Goal: Task Accomplishment & Management: Manage account settings

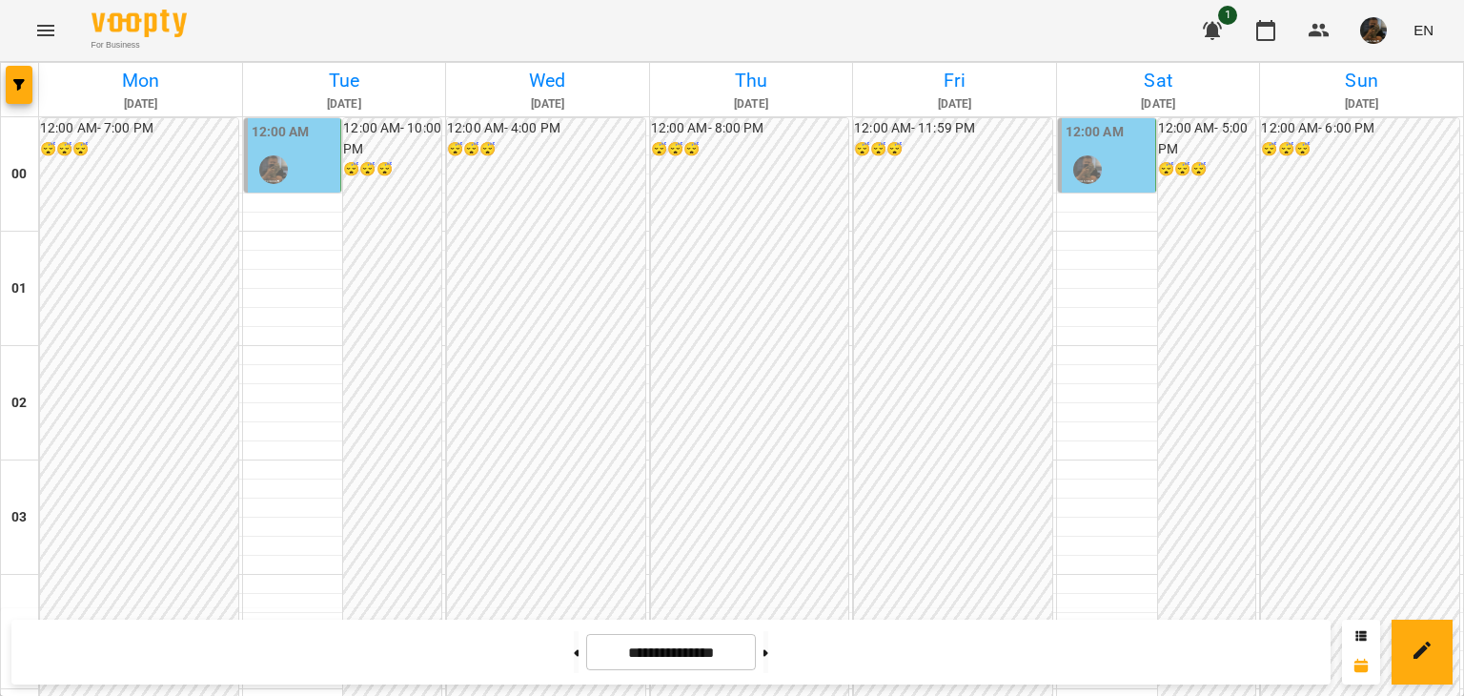
scroll to position [2252, 0]
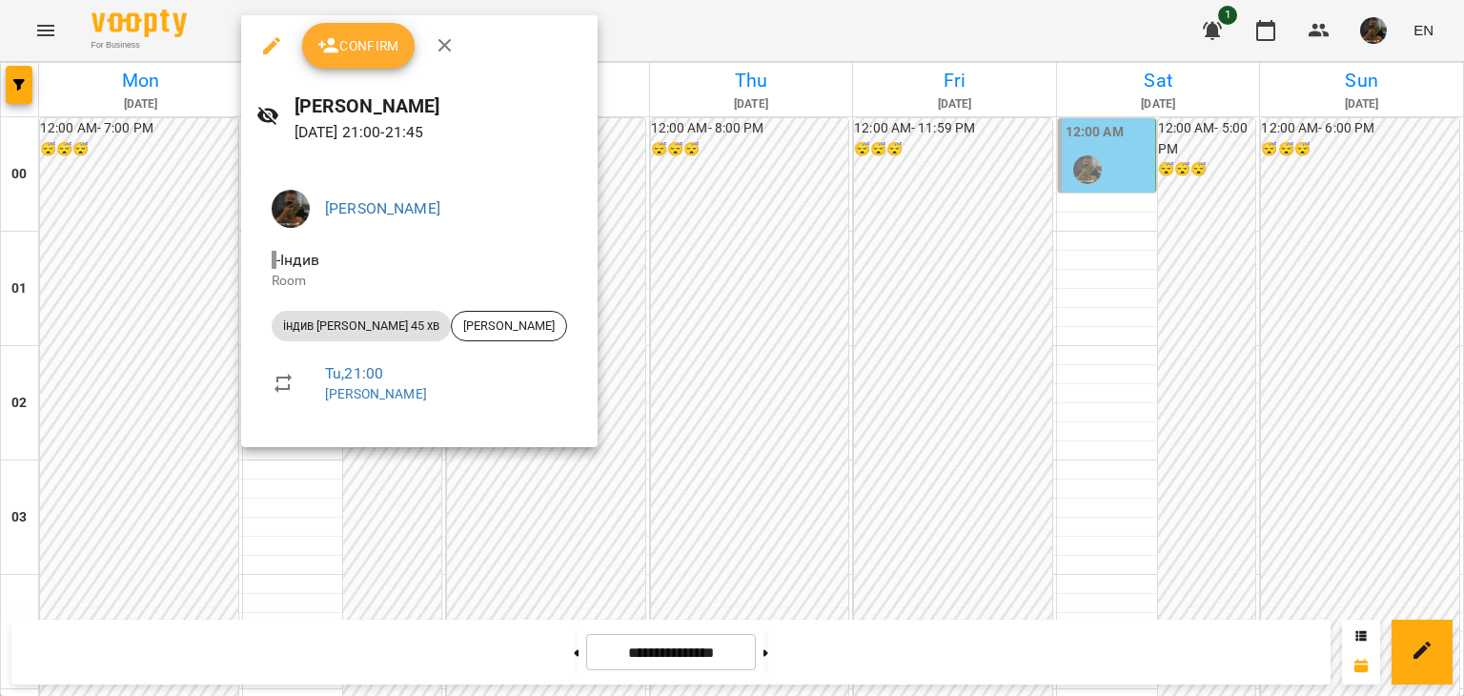
click at [145, 227] on div at bounding box center [732, 348] width 1464 height 696
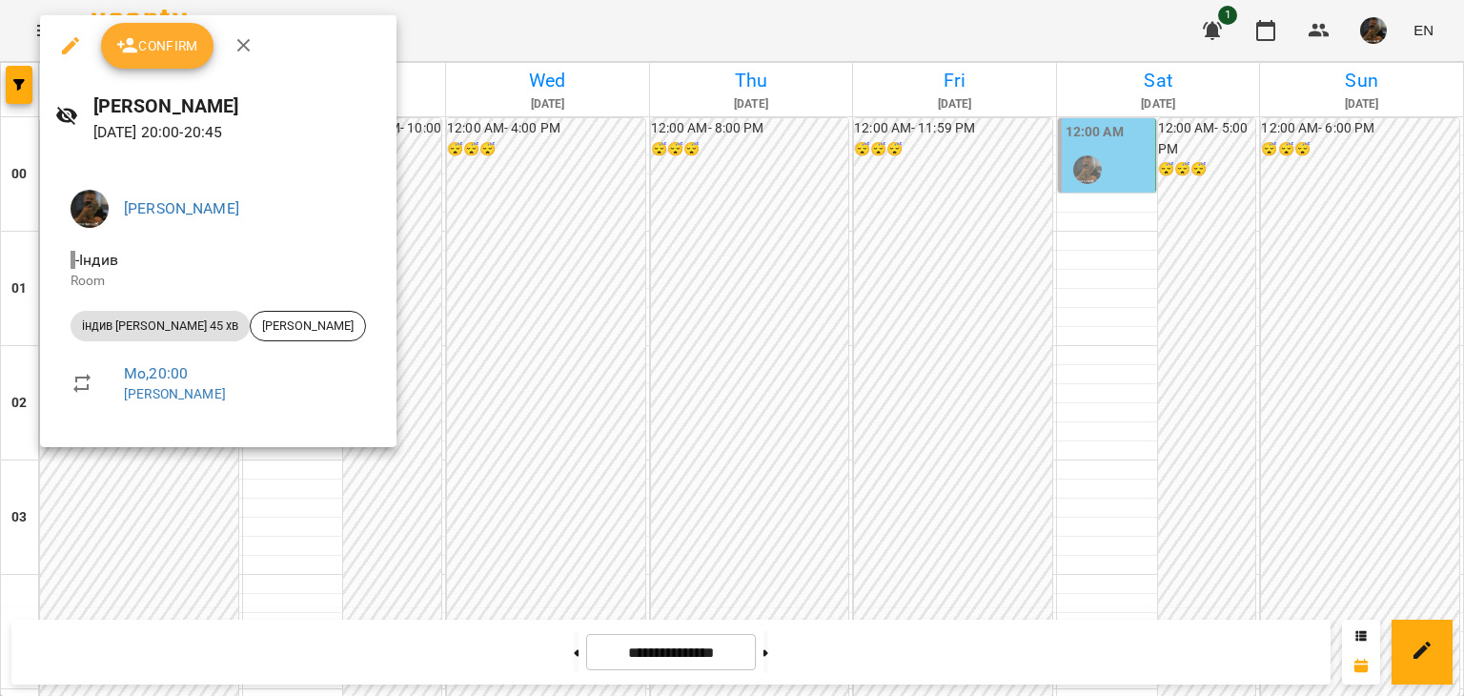
click at [444, 500] on div at bounding box center [732, 348] width 1464 height 696
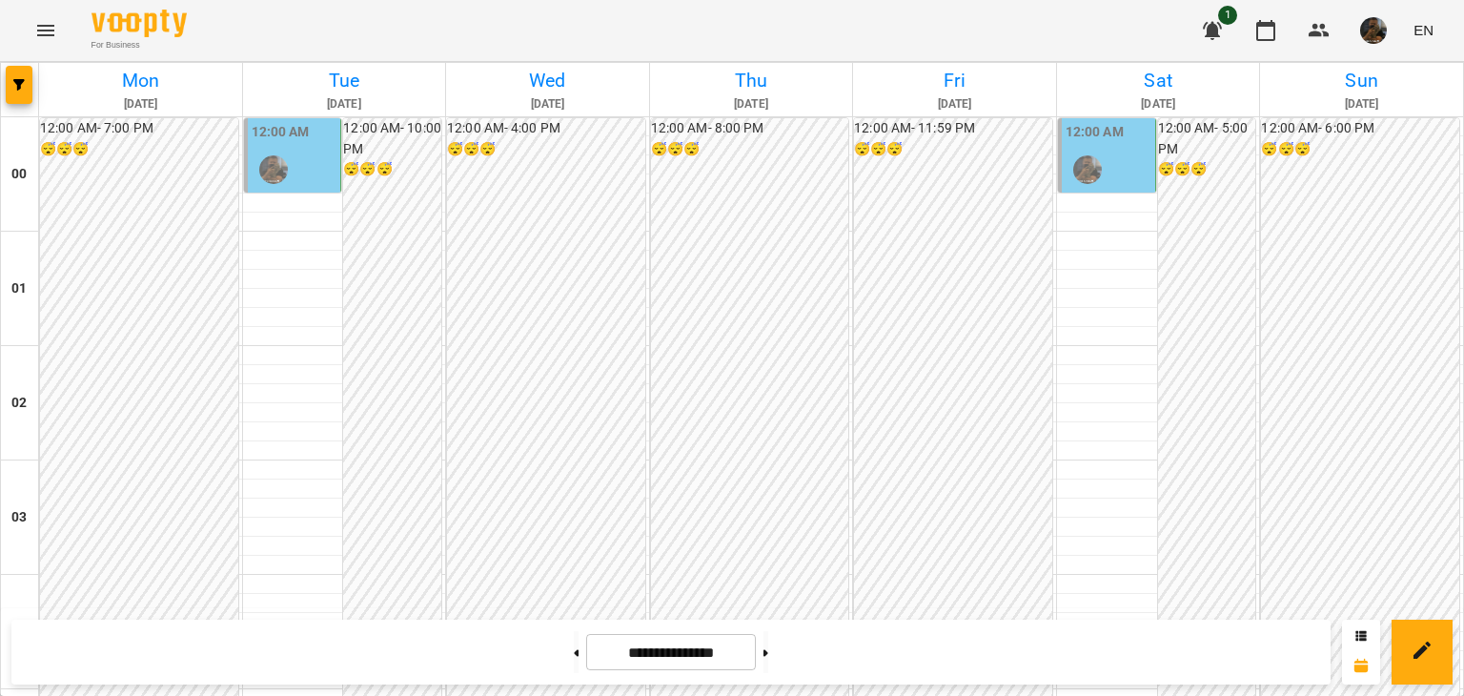
scroll to position [2157, 0]
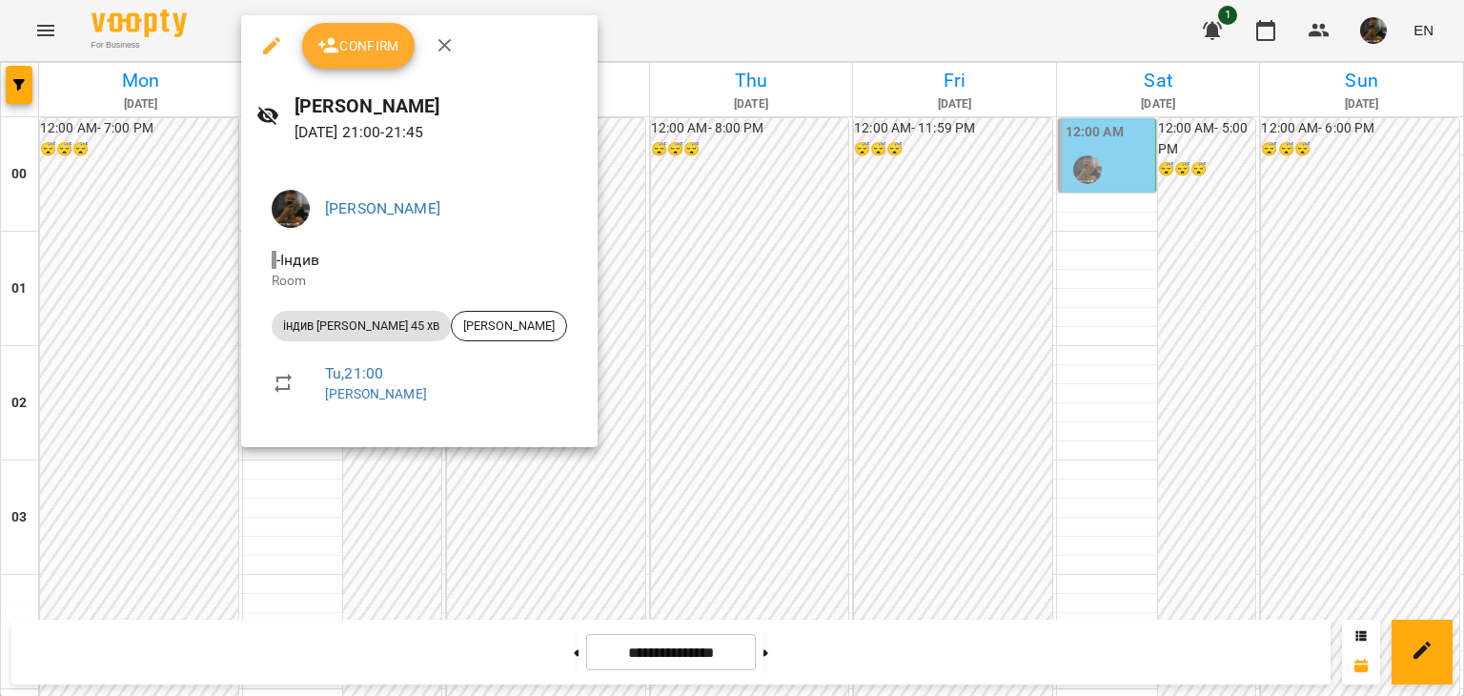
click at [82, 317] on div at bounding box center [732, 348] width 1464 height 696
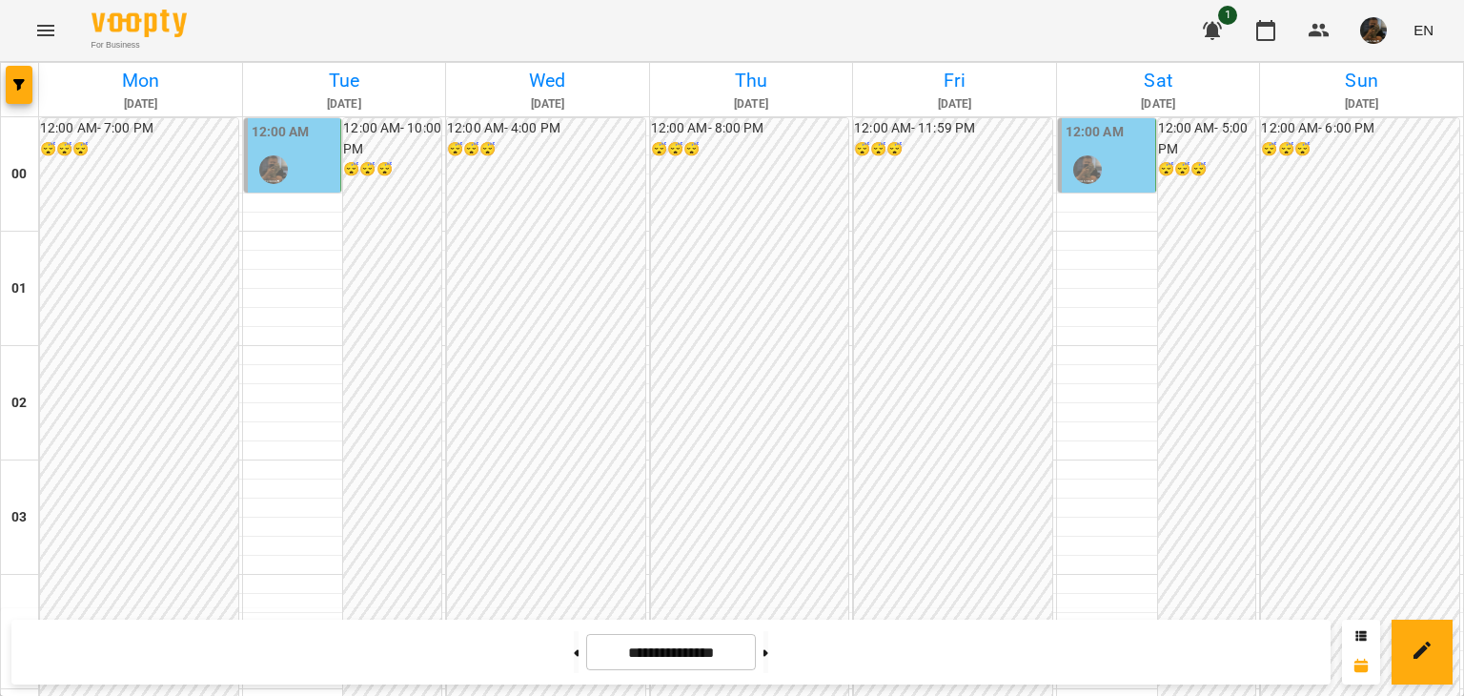
scroll to position [2062, 0]
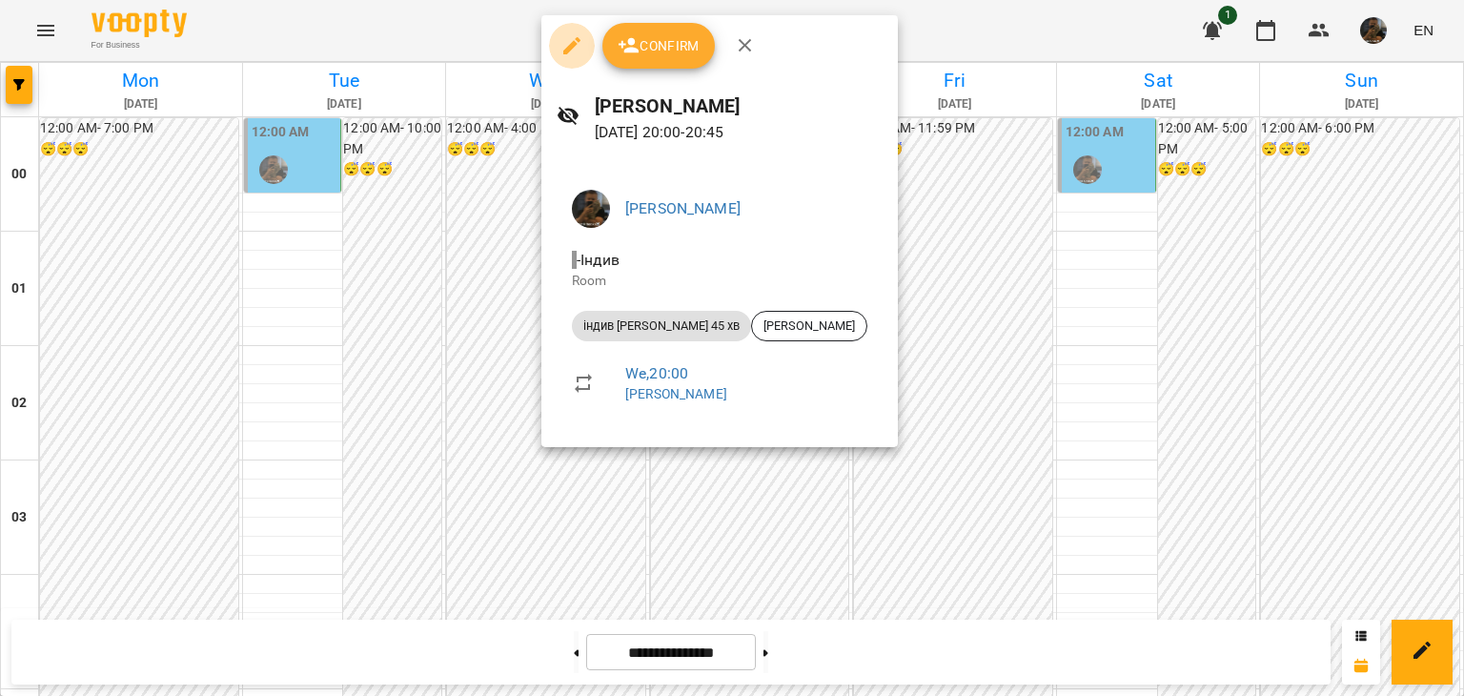
drag, startPoint x: 572, startPoint y: 41, endPoint x: 572, endPoint y: 59, distance: 18.1
click at [571, 42] on icon "button" at bounding box center [571, 45] width 23 height 23
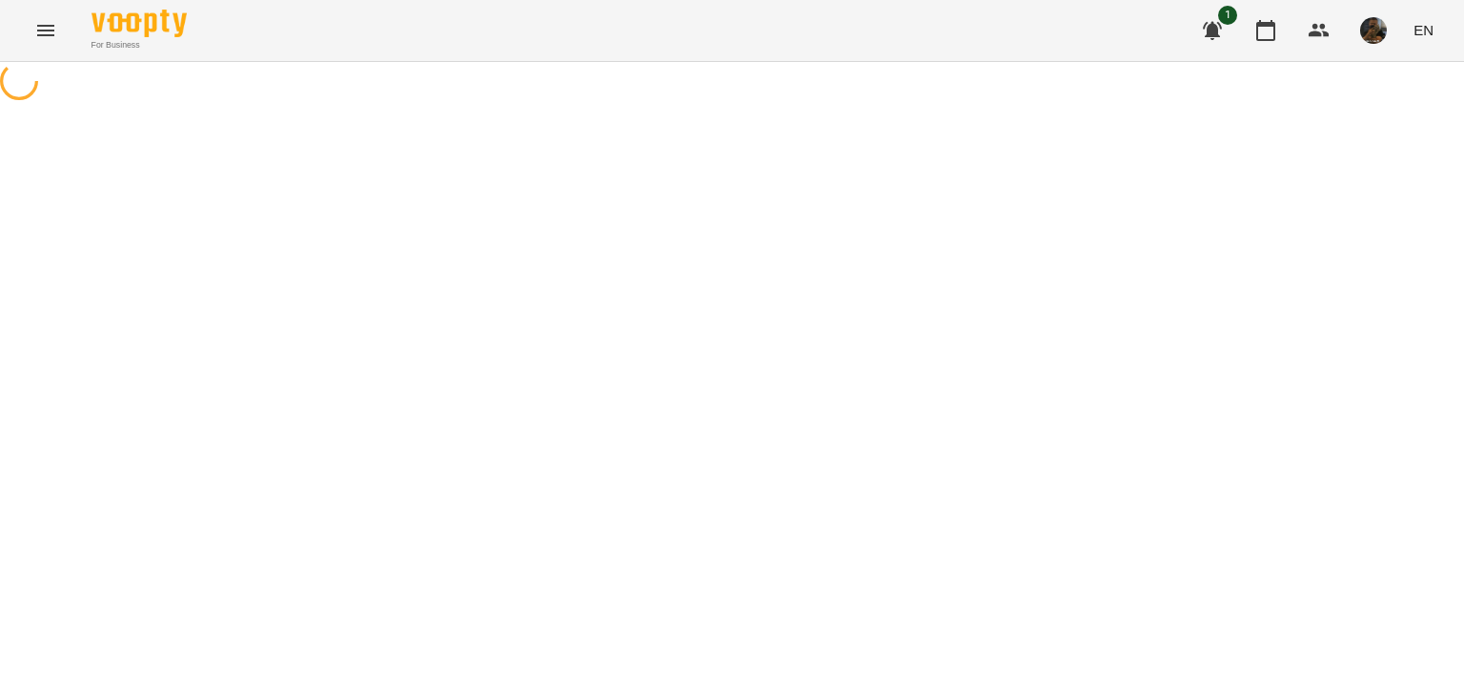
select select "**********"
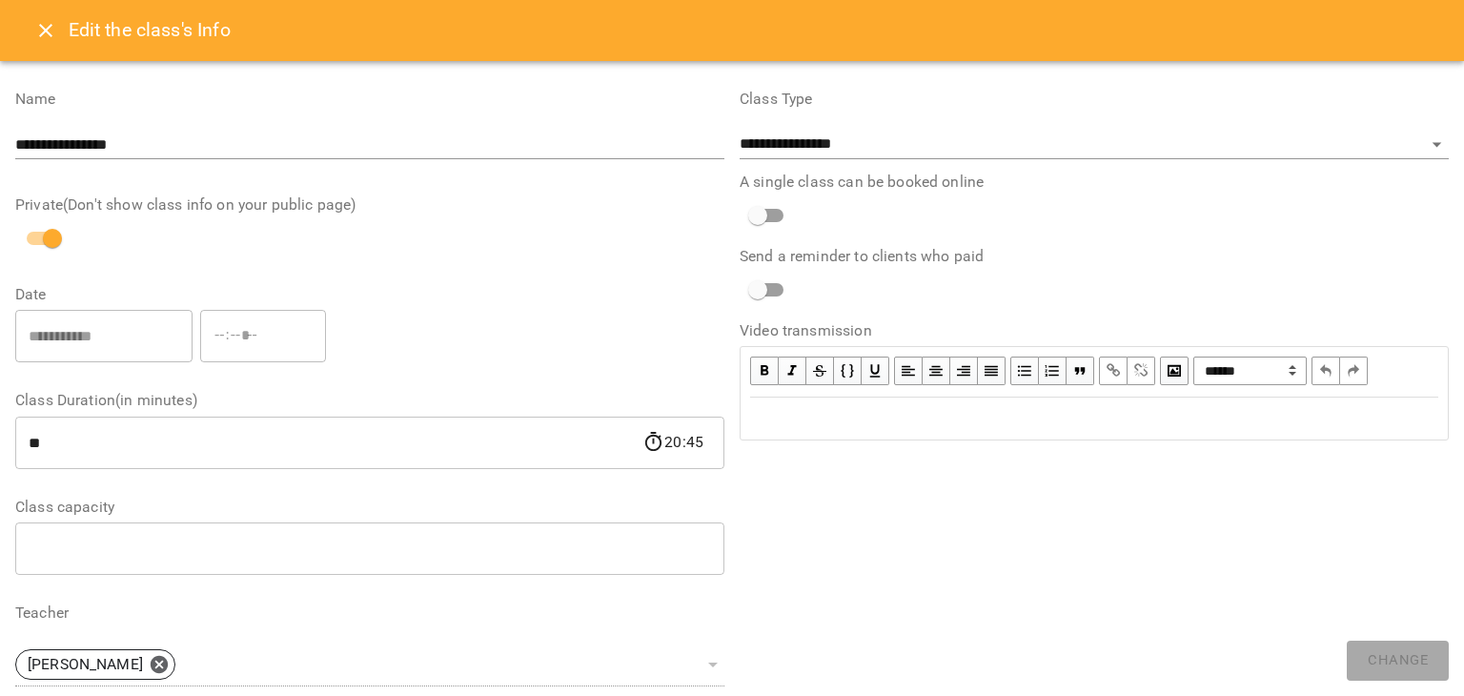
click at [34, 24] on button "Close" at bounding box center [46, 31] width 46 height 46
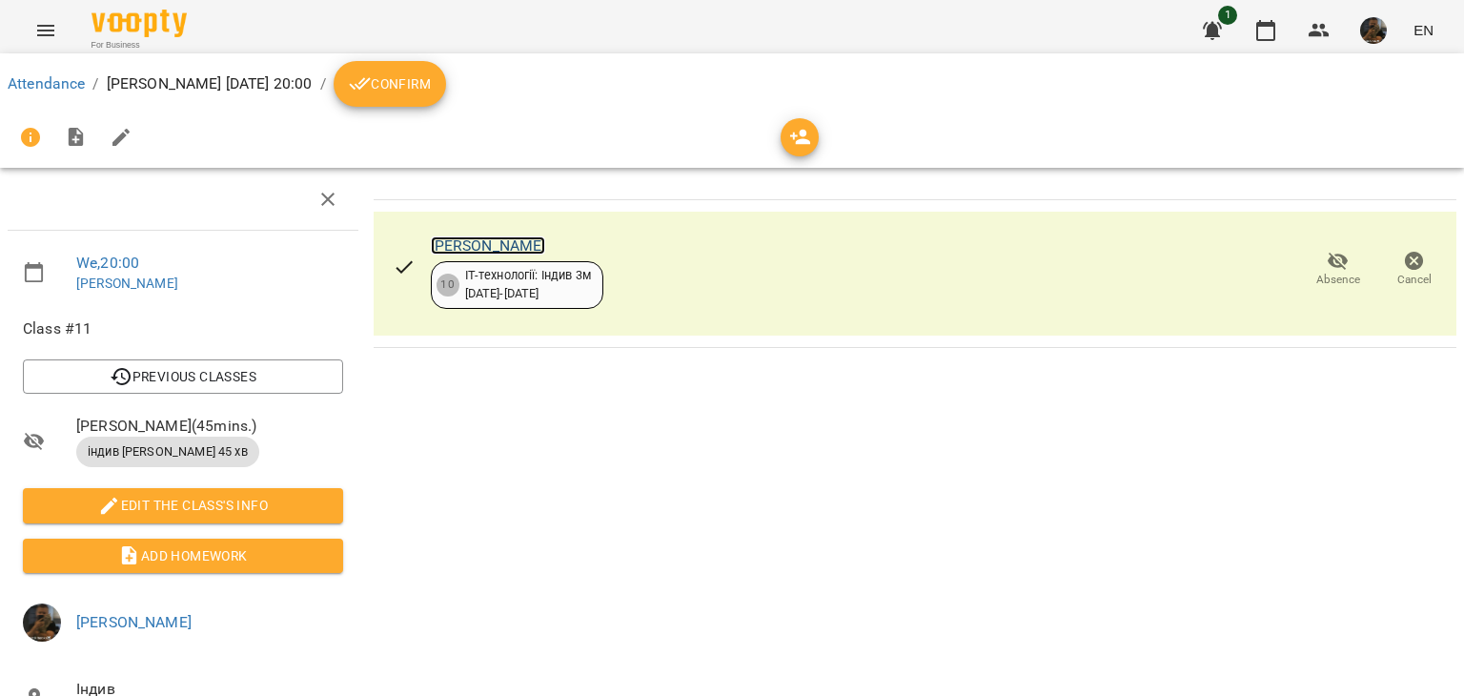
click at [446, 249] on link "[PERSON_NAME]" at bounding box center [488, 245] width 115 height 18
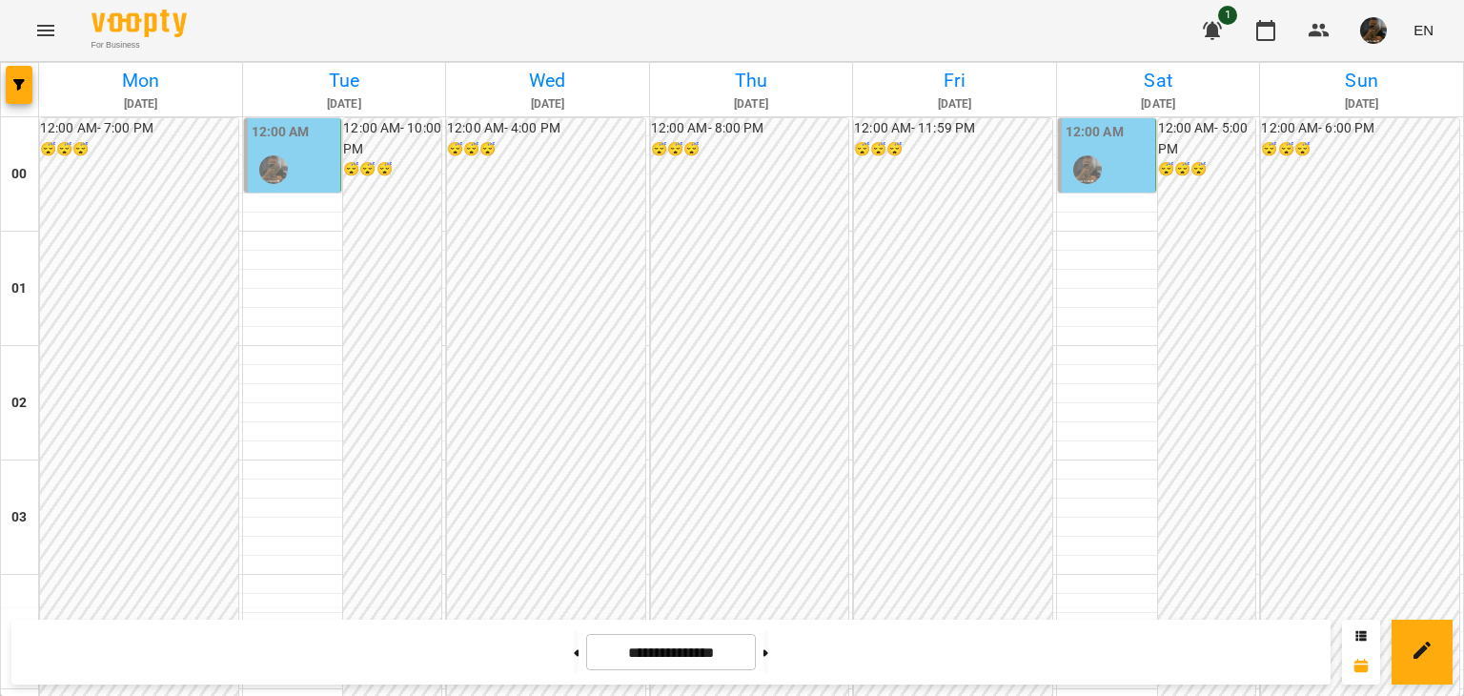
scroll to position [2192, 0]
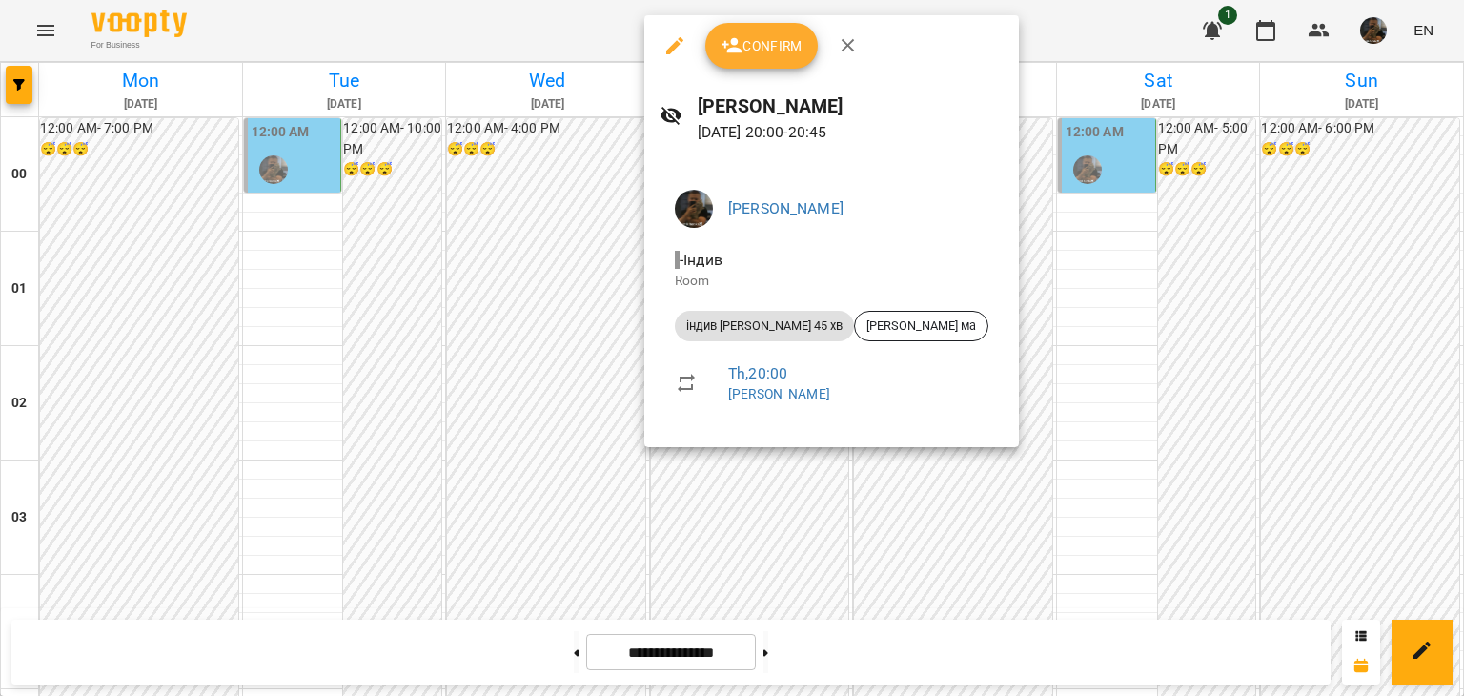
click at [671, 33] on button "button" at bounding box center [675, 46] width 46 height 46
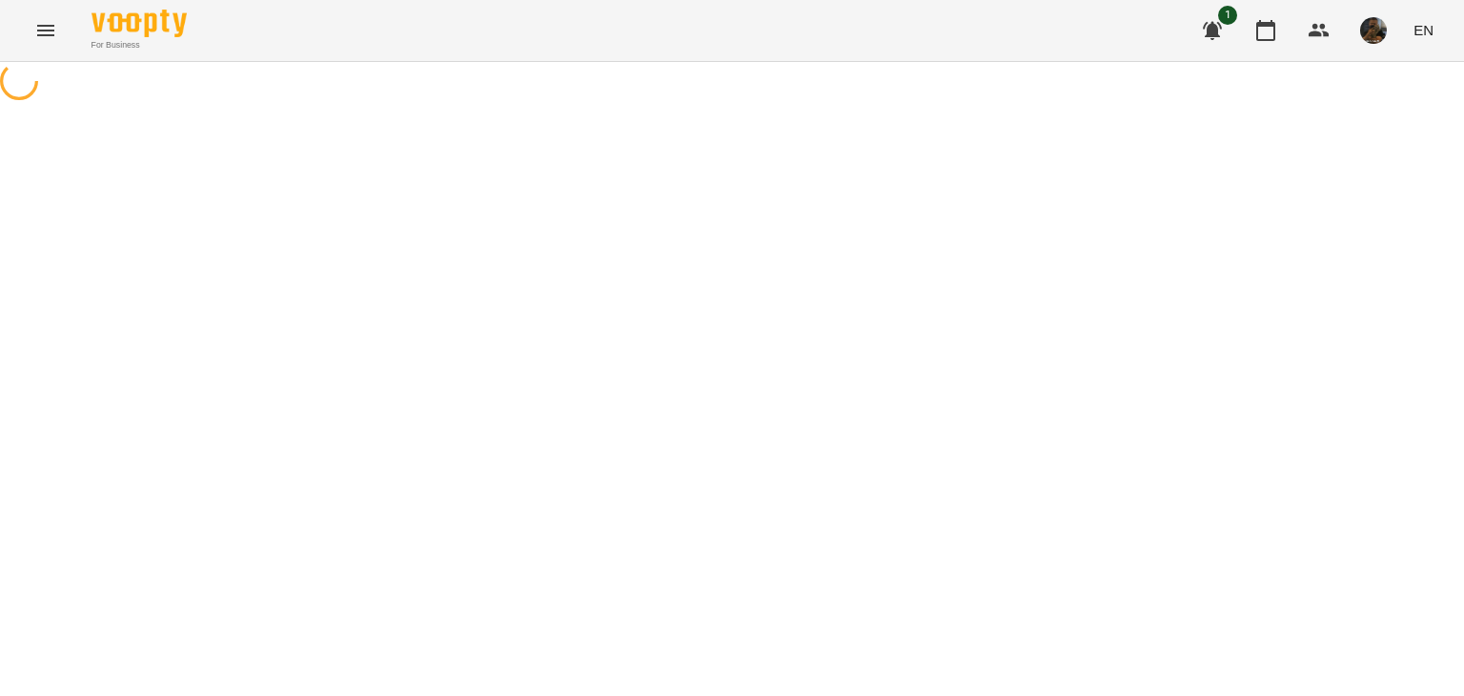
select select "**********"
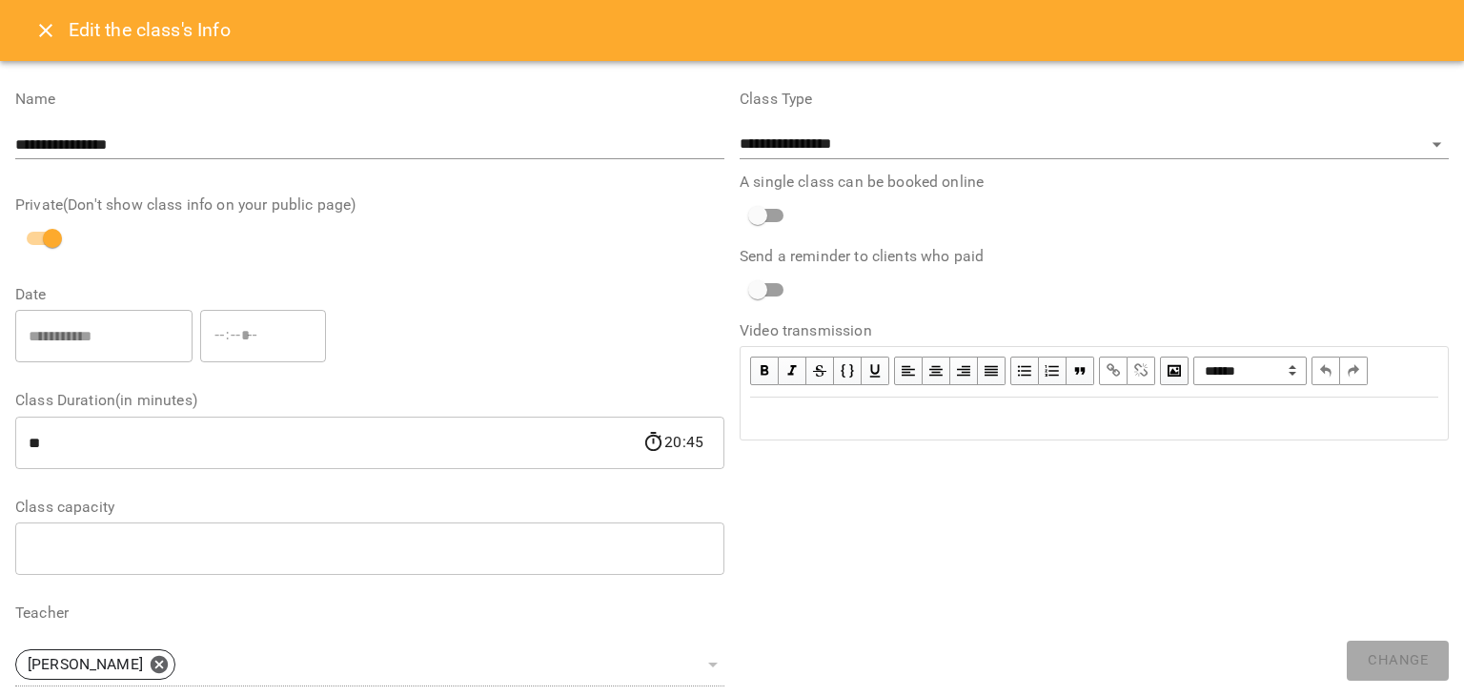
click at [46, 39] on icon "Close" at bounding box center [45, 30] width 23 height 23
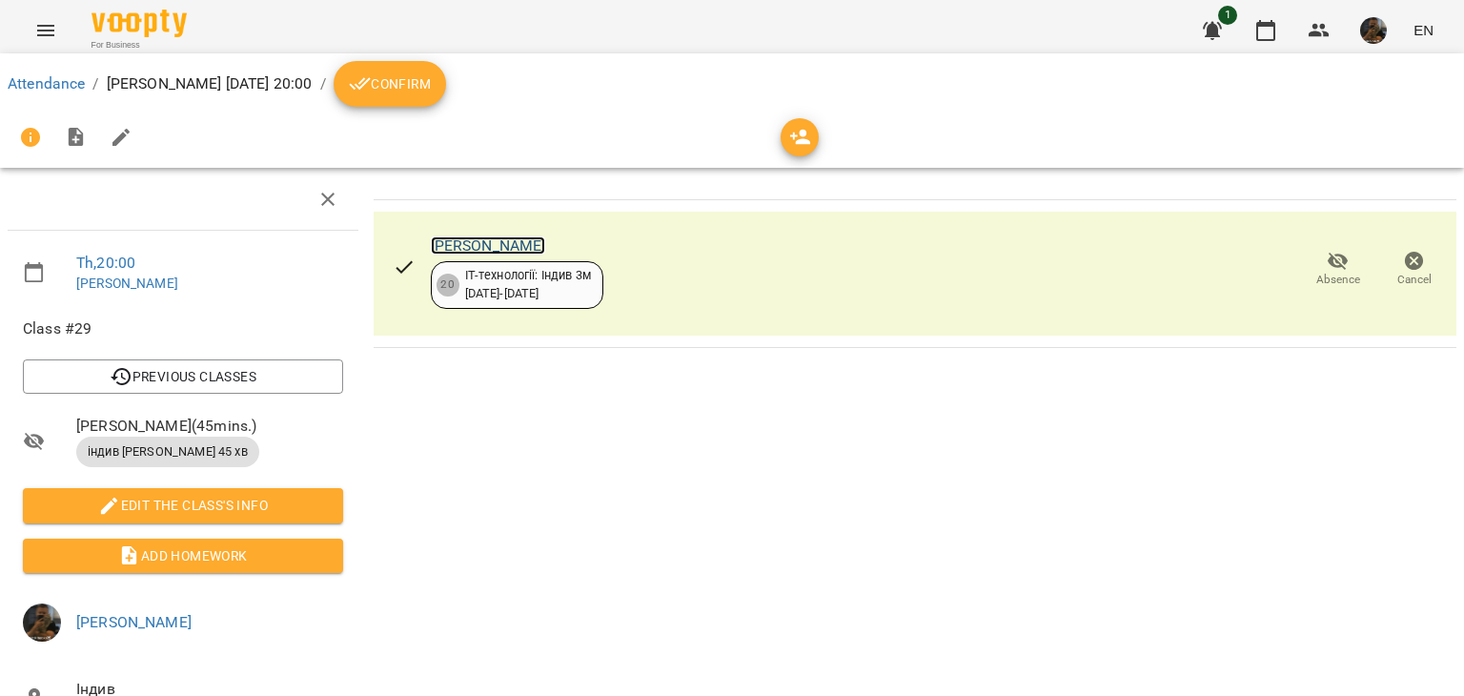
click at [517, 249] on link "Міша Авраменко" at bounding box center [488, 245] width 115 height 18
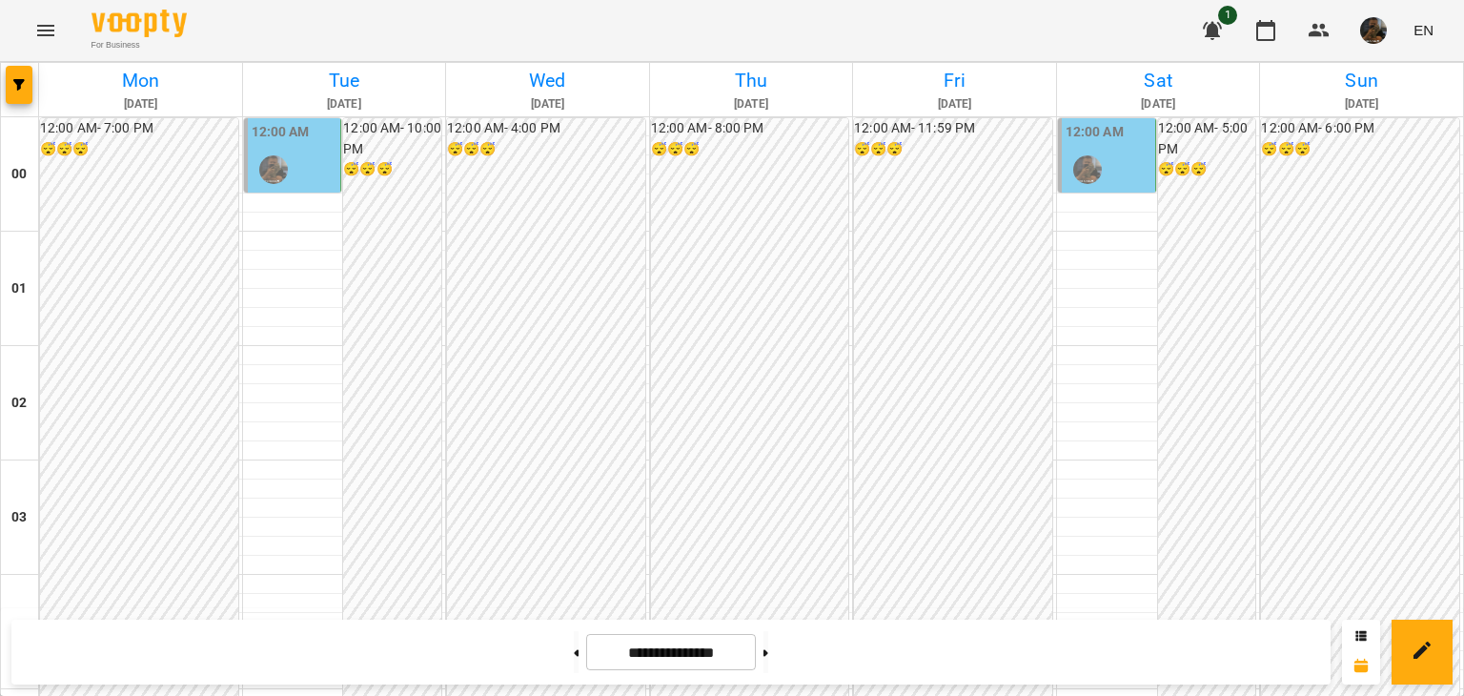
scroll to position [2062, 0]
click at [574, 660] on button at bounding box center [576, 652] width 5 height 42
type input "**********"
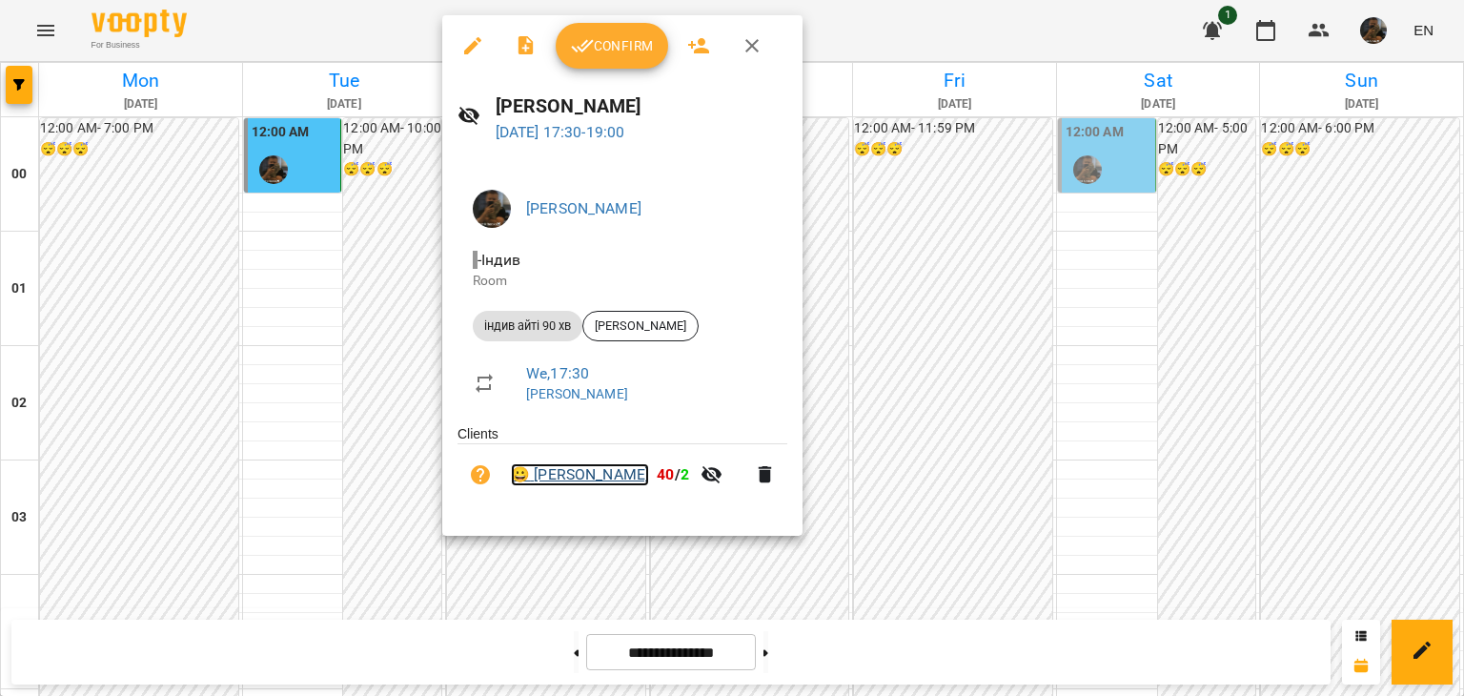
click at [609, 481] on link "😀 Науменко Макар" at bounding box center [580, 474] width 138 height 23
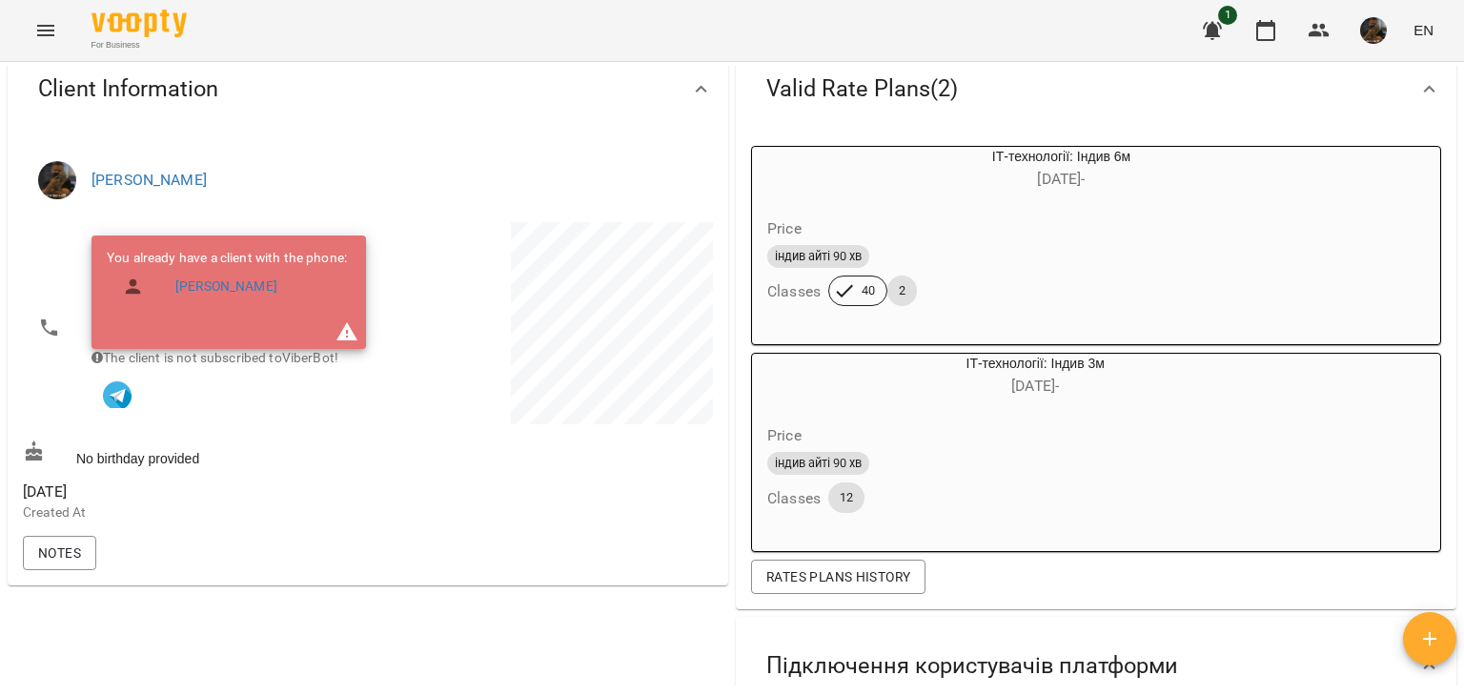
scroll to position [191, 0]
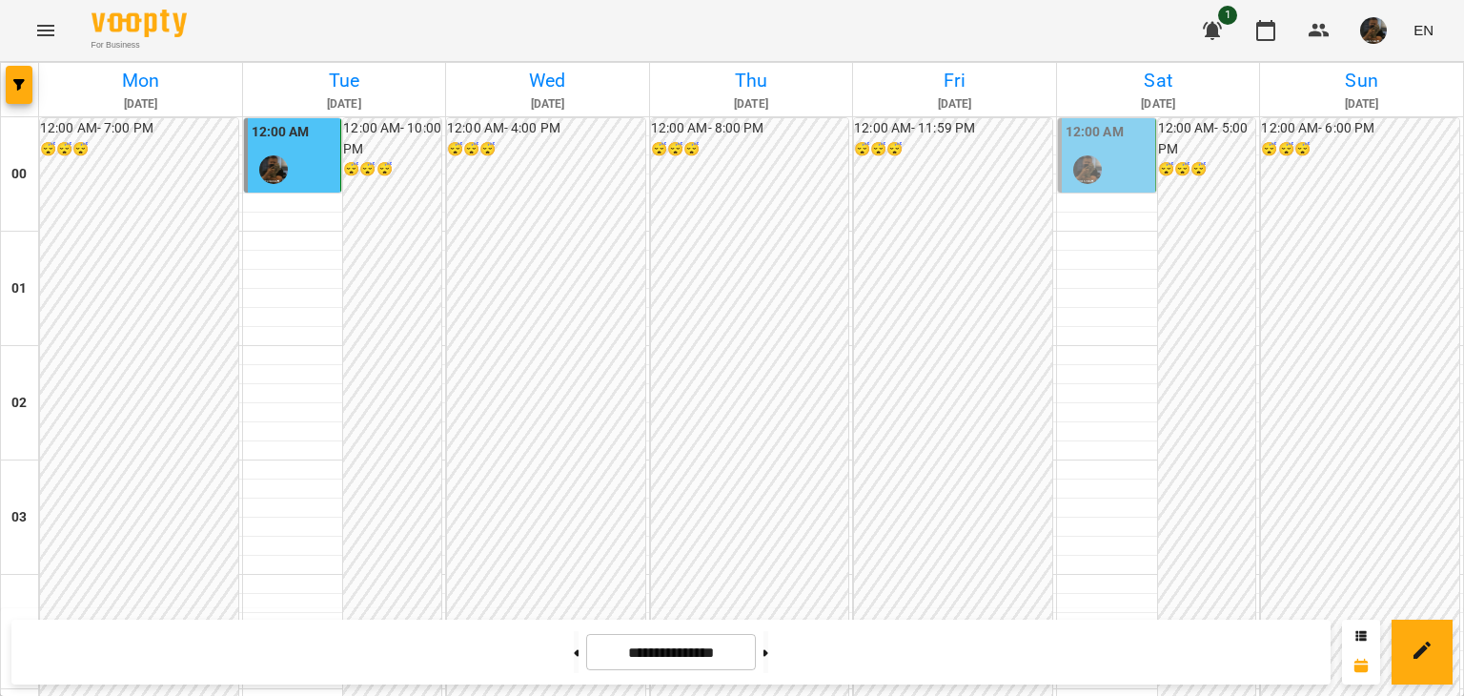
scroll to position [2252, 0]
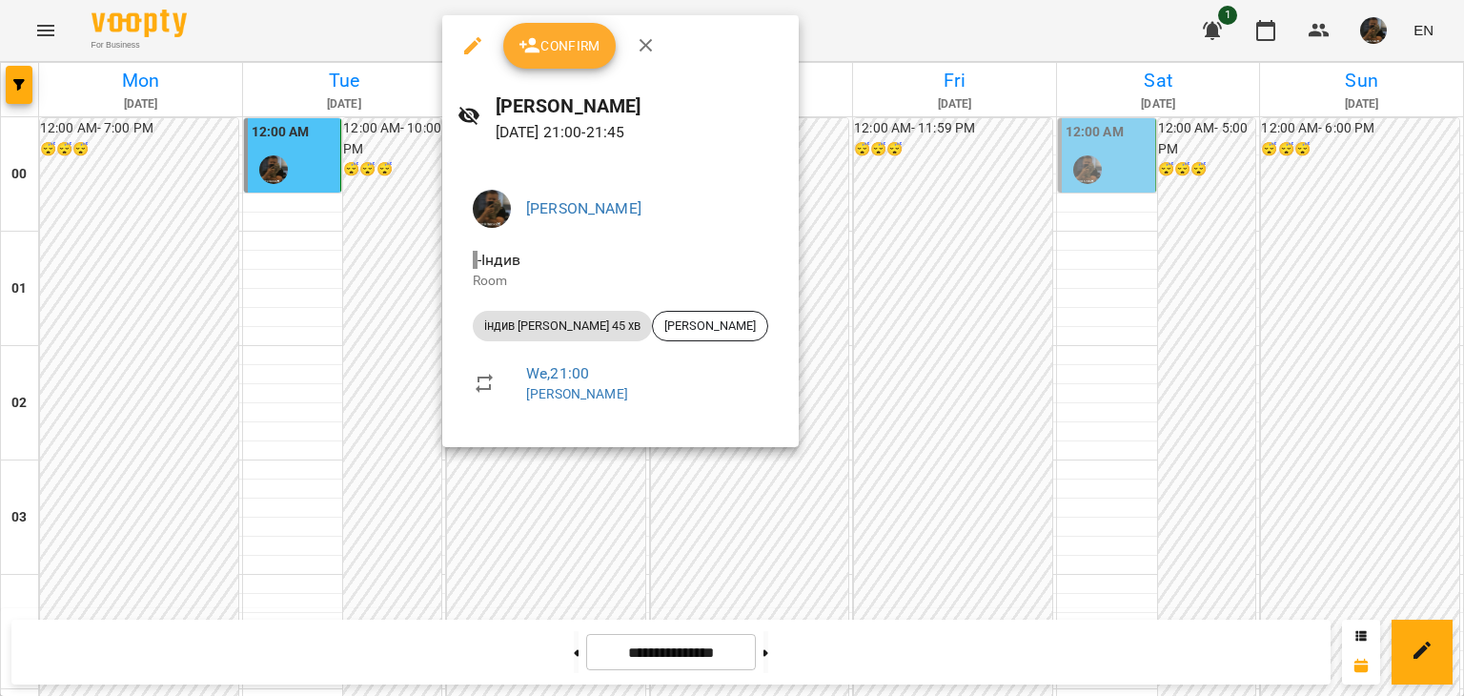
click at [328, 397] on div at bounding box center [732, 348] width 1464 height 696
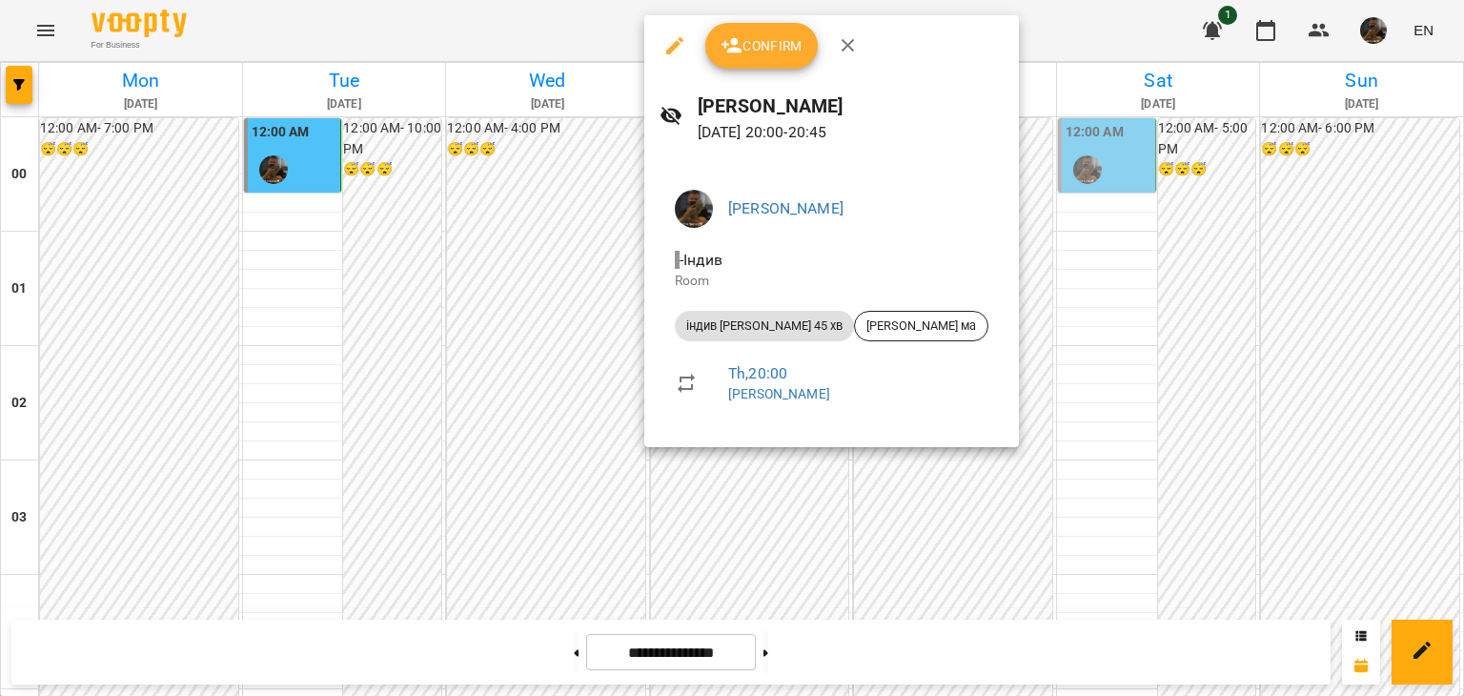
click at [484, 268] on div at bounding box center [732, 348] width 1464 height 696
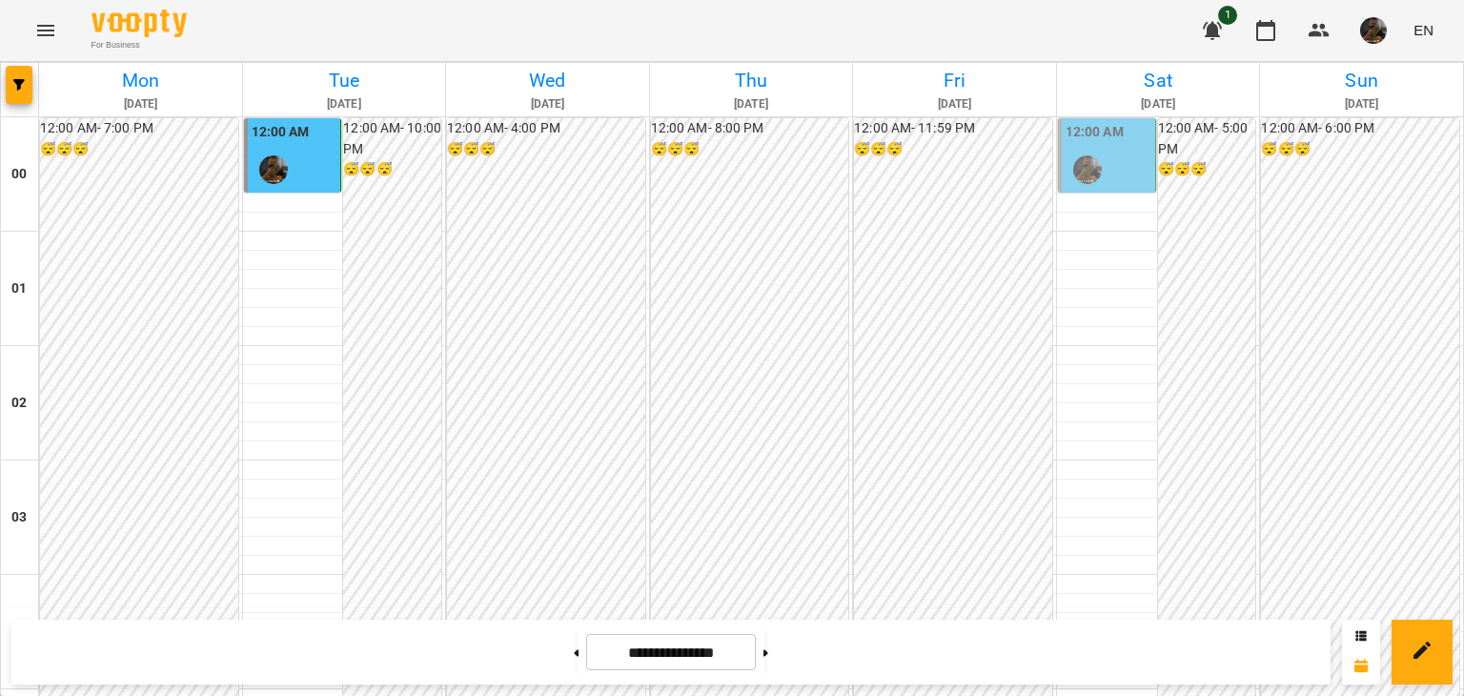
scroll to position [1966, 0]
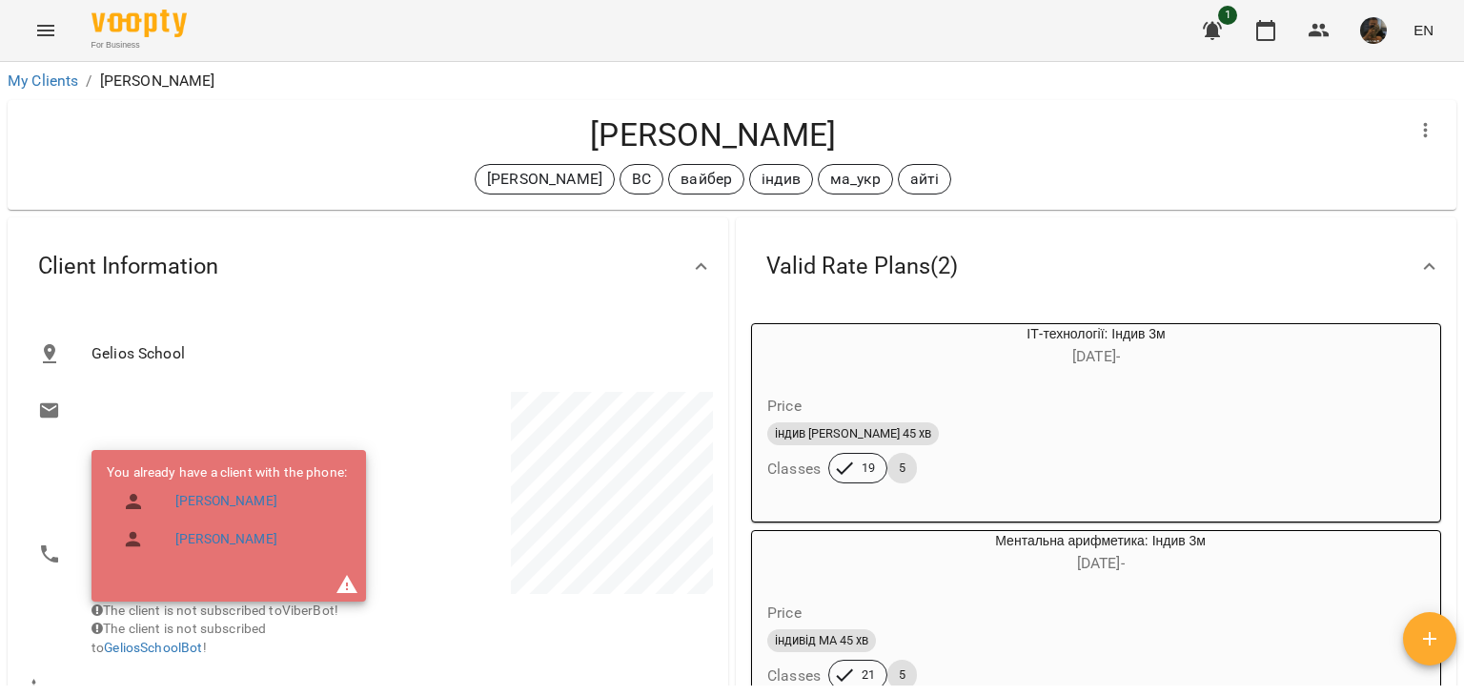
scroll to position [95, 0]
